Goal: Information Seeking & Learning: Understand process/instructions

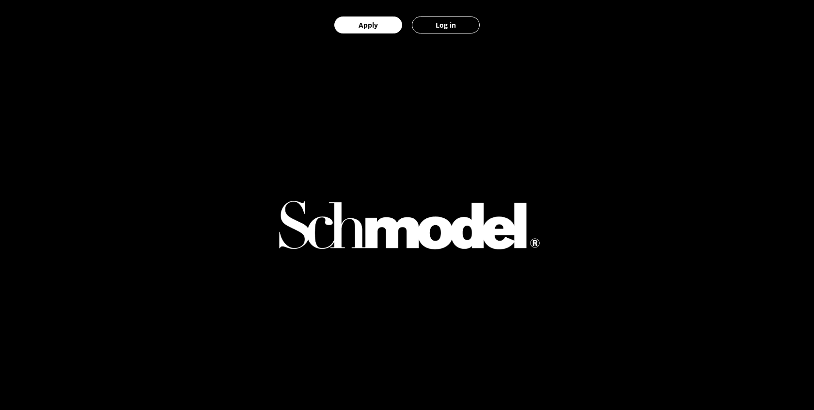
click at [394, 234] on img at bounding box center [407, 224] width 286 height 69
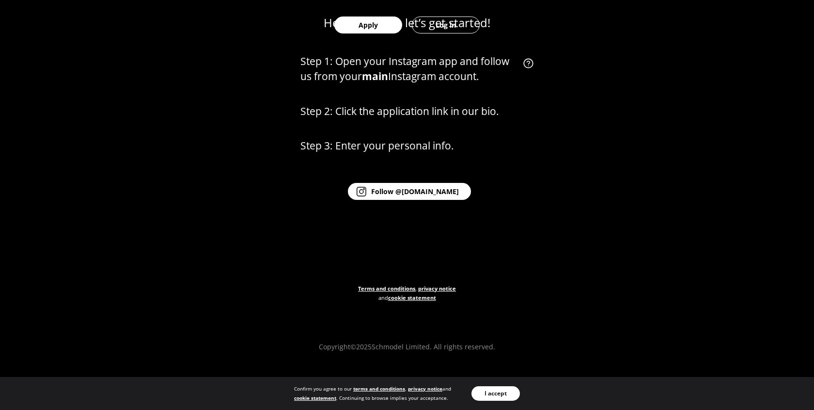
click at [389, 388] on link "terms and conditions" at bounding box center [379, 388] width 52 height 7
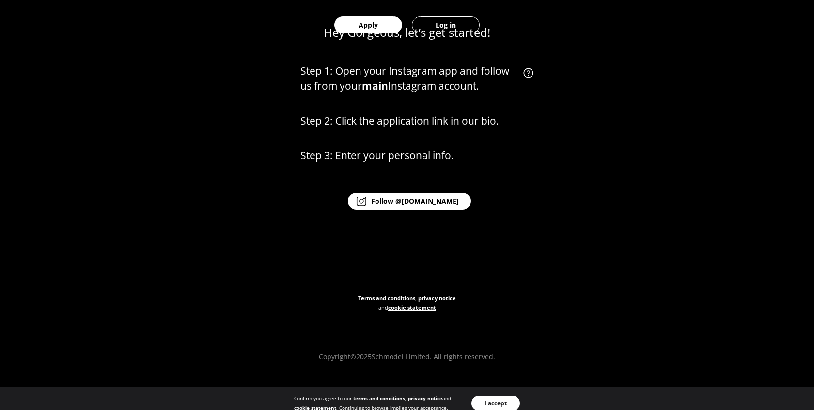
scroll to position [508, 0]
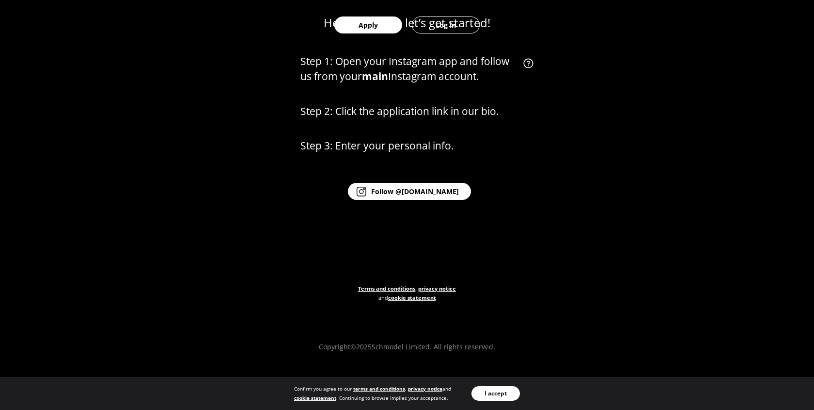
click at [371, 385] on link "terms and conditions" at bounding box center [379, 388] width 52 height 7
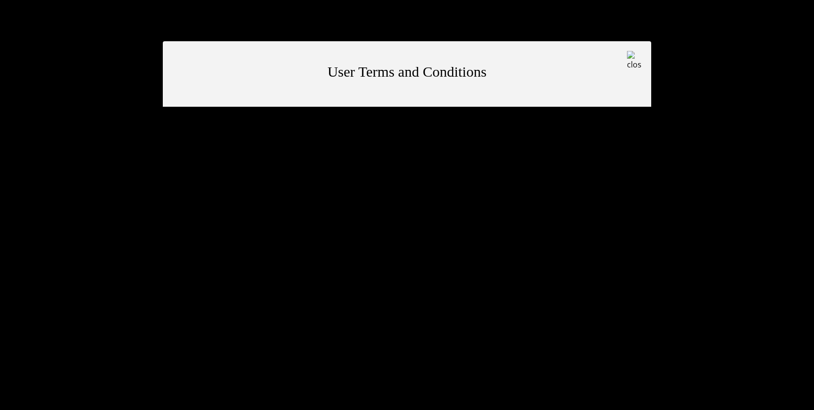
click at [642, 45] on div "User Terms and Conditions" at bounding box center [407, 73] width 489 height 65
click at [640, 51] on img at bounding box center [634, 60] width 15 height 19
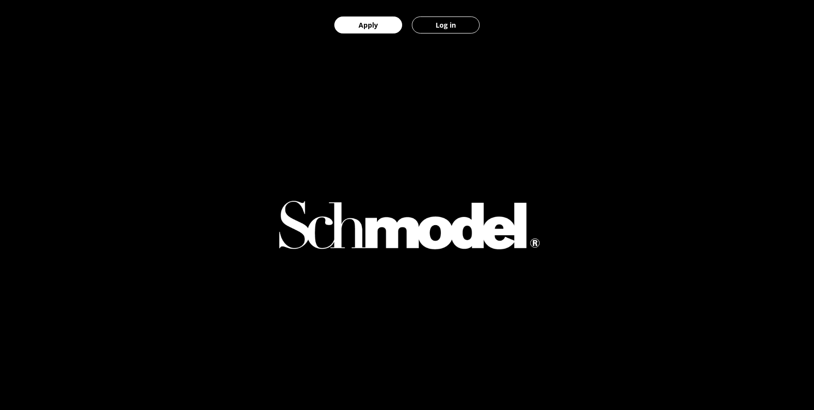
scroll to position [508, 0]
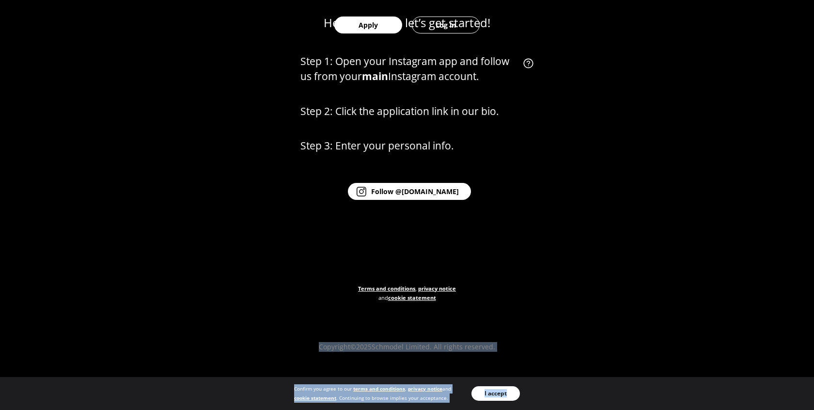
drag, startPoint x: 310, startPoint y: 344, endPoint x: 575, endPoint y: 347, distance: 265.6
click at [577, 347] on div "Hey Gorgeous, let’s get started! Step 1: Open your Instagram app and follow us …" at bounding box center [407, 148] width 814 height 410
copy div "Copyright© 2025 Schmodel Limited. All rights reserved. Confirm you agree to our…"
click at [575, 347] on div "Hey Gorgeous, let’s get started! Step 1: Open your Instagram app and follow us …" at bounding box center [407, 148] width 814 height 410
drag, startPoint x: 559, startPoint y: 344, endPoint x: 189, endPoint y: 344, distance: 369.8
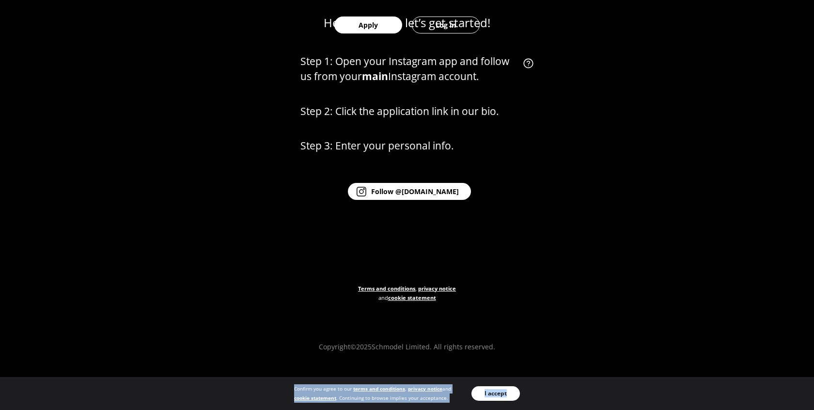
click at [189, 344] on div "Hey Gorgeous, let’s get started! Step 1: Open your Instagram app and follow us …" at bounding box center [407, 148] width 814 height 410
click at [206, 328] on div "Hey Gorgeous, let’s get started! Step 1: Open your Instagram app and follow us …" at bounding box center [407, 148] width 814 height 410
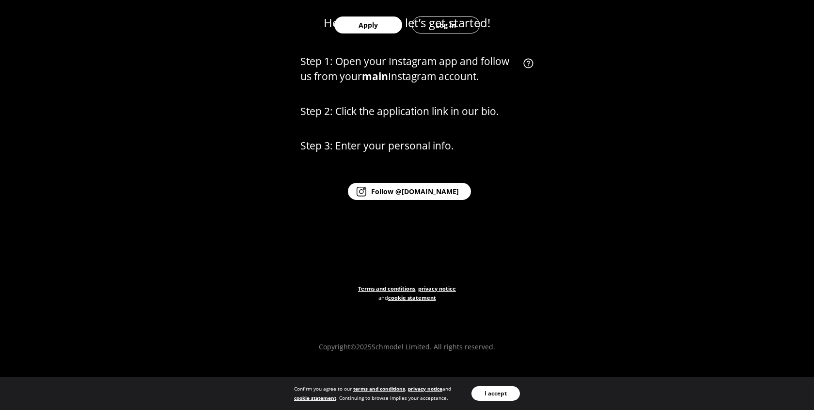
click at [382, 286] on link "Terms and conditions" at bounding box center [386, 287] width 57 height 7
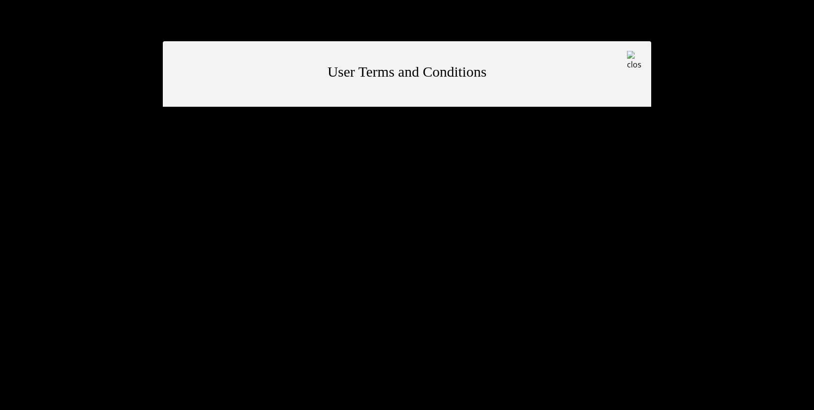
click at [631, 58] on img at bounding box center [634, 60] width 15 height 19
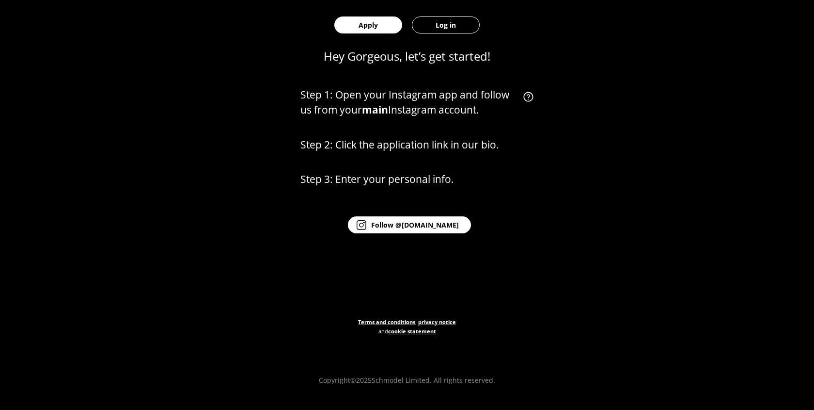
scroll to position [508, 0]
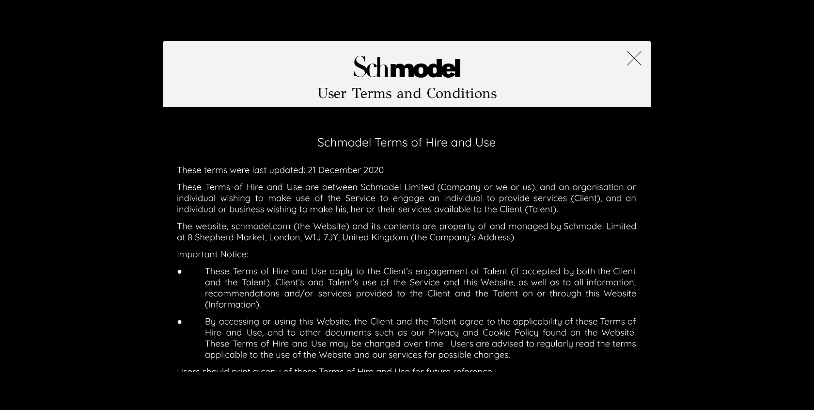
select select "GB"
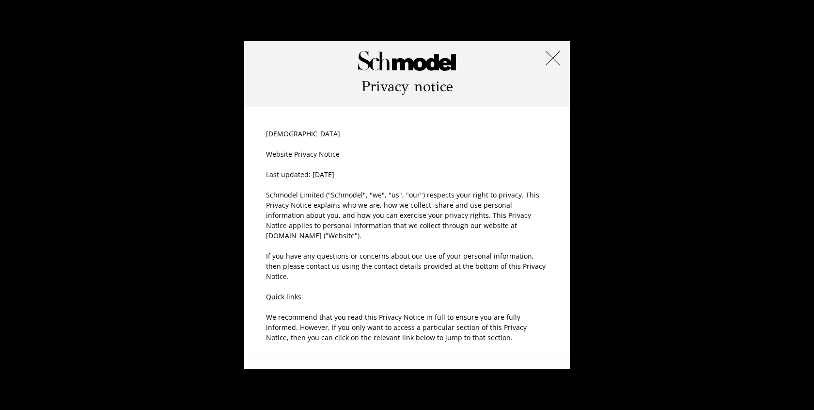
select select "GB"
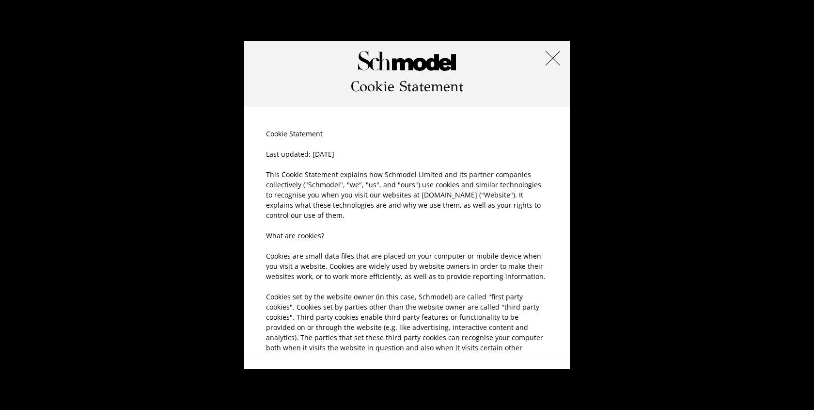
select select "GB"
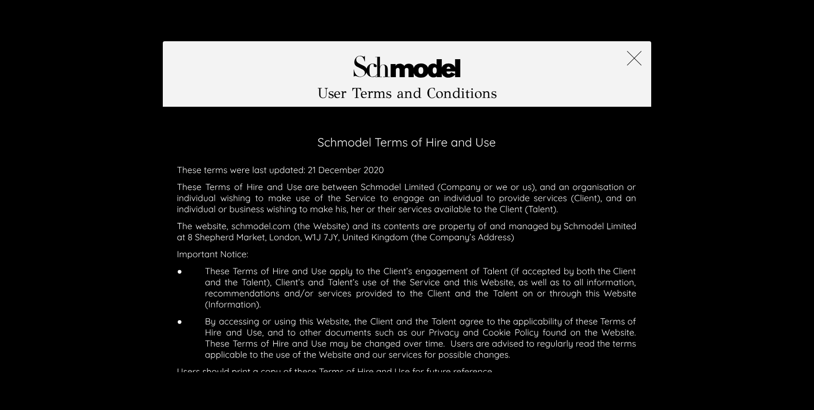
select select "GB"
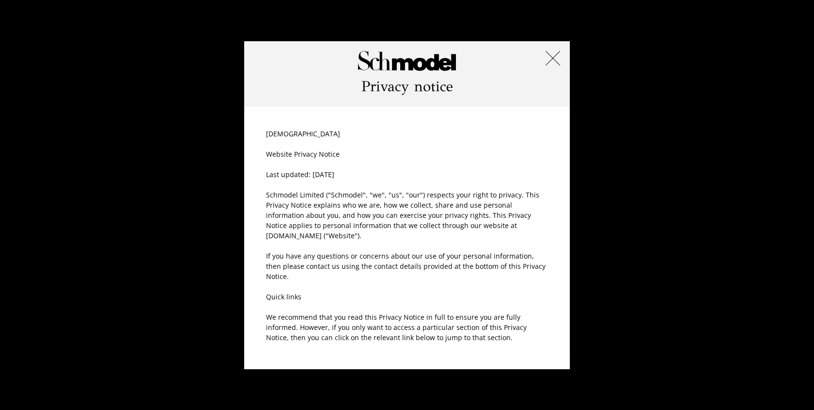
select select "GB"
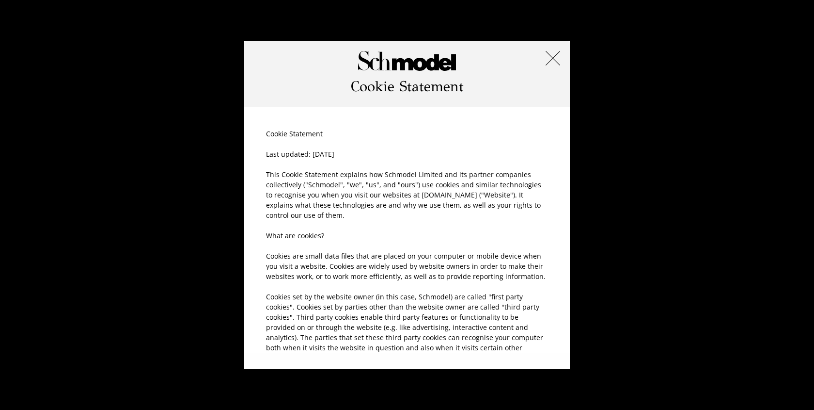
select select "GB"
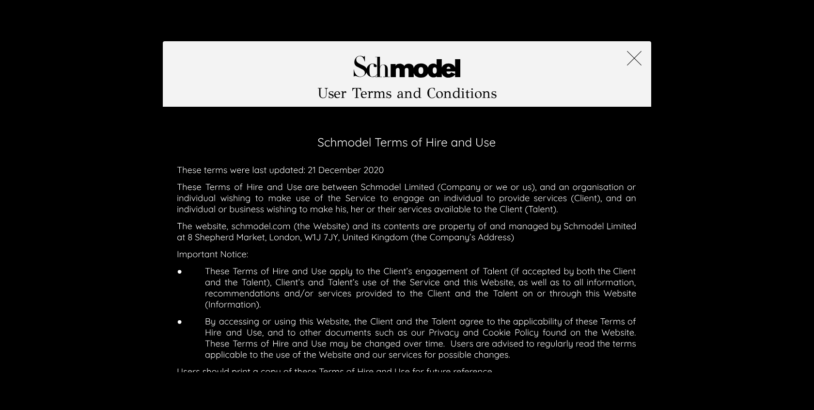
select select "GB"
click at [634, 62] on img at bounding box center [634, 58] width 15 height 15
select select "GB"
click at [633, 52] on img at bounding box center [634, 58] width 15 height 15
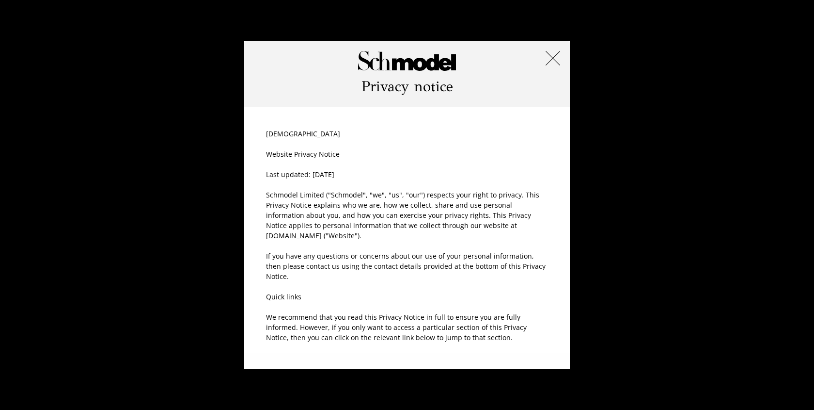
select select "GB"
click at [551, 63] on img at bounding box center [553, 58] width 15 height 15
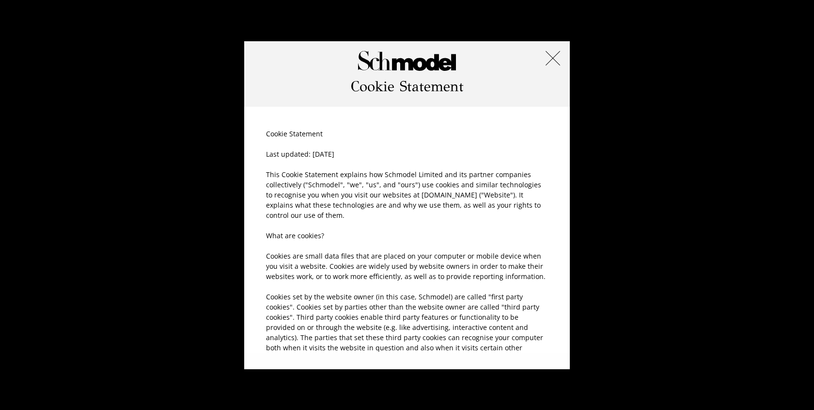
select select "GB"
click at [552, 59] on img at bounding box center [553, 58] width 15 height 15
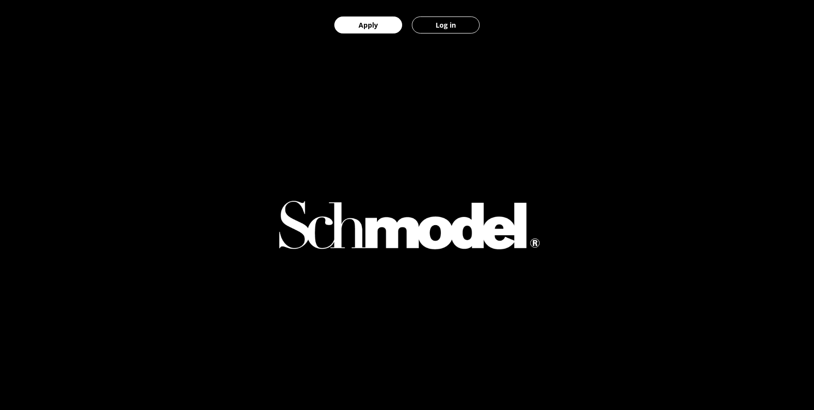
scroll to position [508, 0]
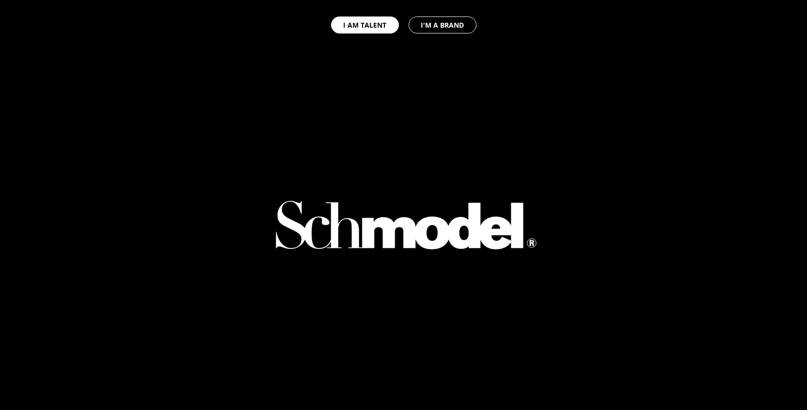
select select "GB"
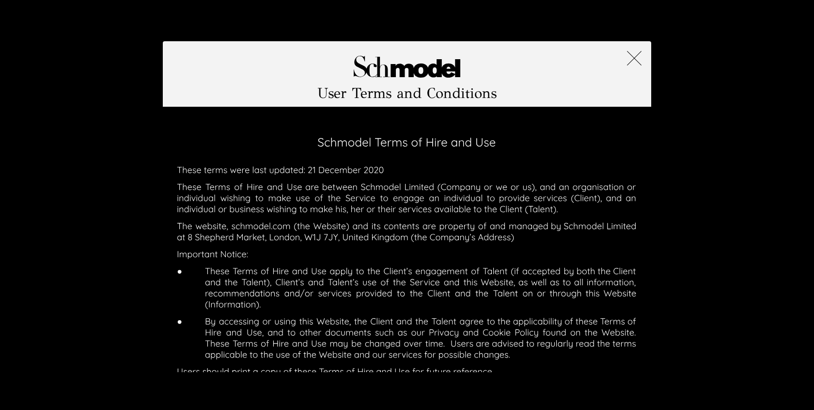
select select "GB"
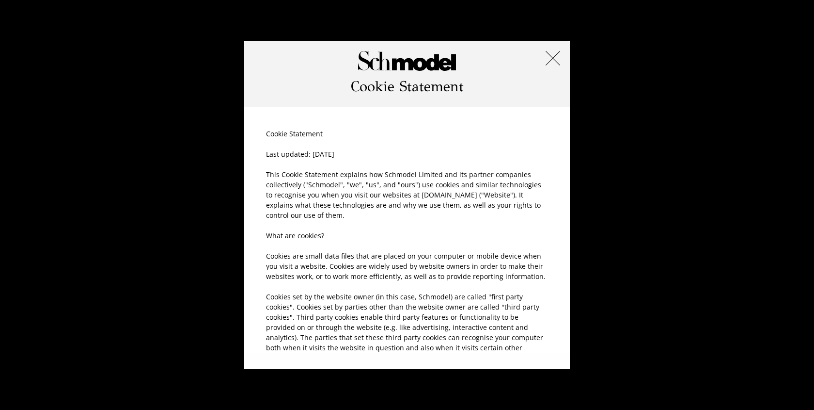
select select "GB"
click at [552, 52] on img at bounding box center [553, 58] width 15 height 15
